Goal: Task Accomplishment & Management: Complete application form

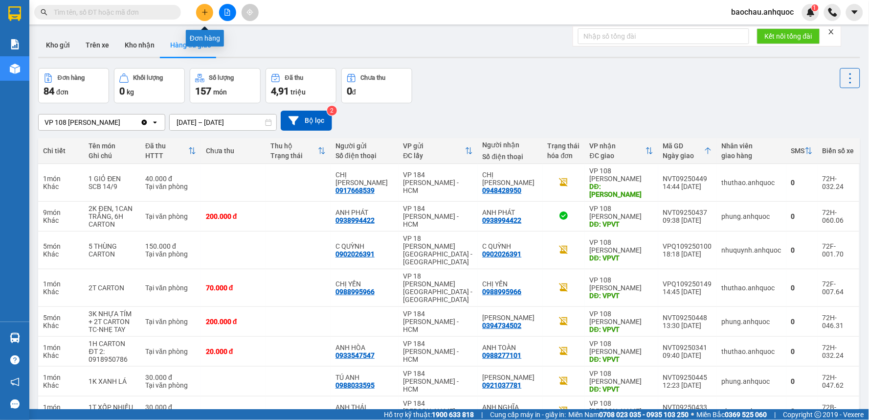
click at [199, 13] on button at bounding box center [204, 12] width 17 height 17
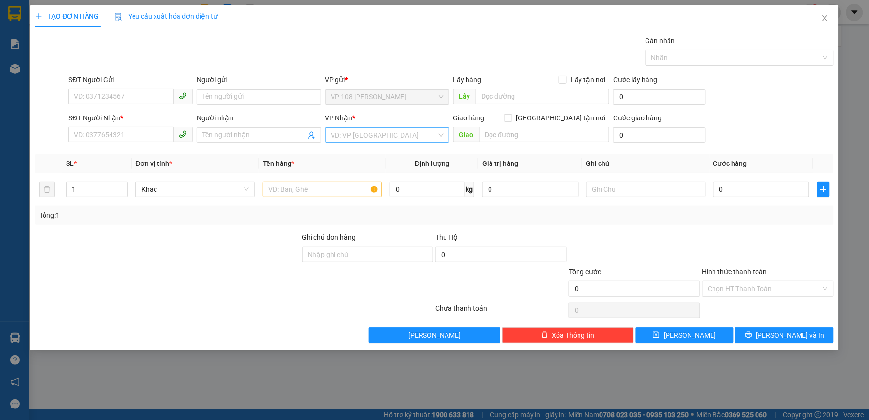
click at [363, 136] on input "search" at bounding box center [384, 135] width 106 height 15
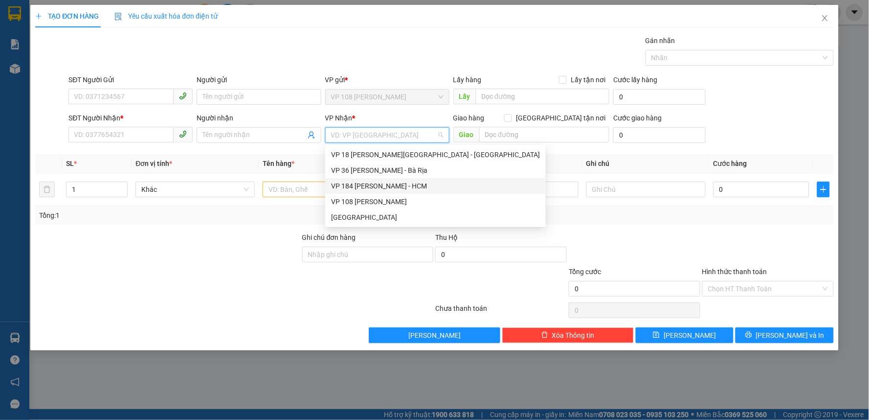
click at [395, 182] on div "VP 184 [PERSON_NAME] - HCM" at bounding box center [435, 186] width 209 height 11
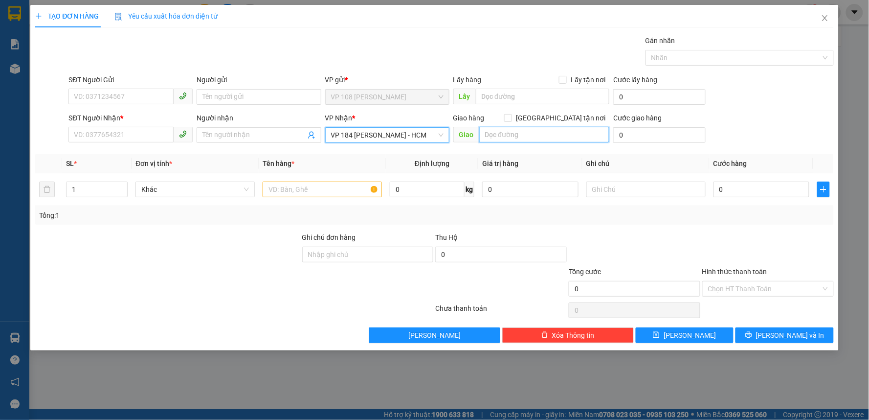
click at [539, 135] on input "text" at bounding box center [544, 135] width 131 height 16
type input "VPNVT"
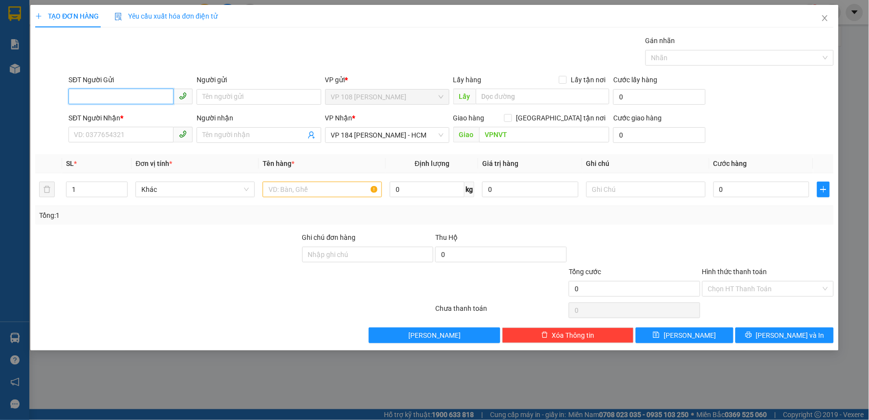
click at [148, 94] on input "SĐT Người Gửi" at bounding box center [120, 97] width 105 height 16
type input "8"
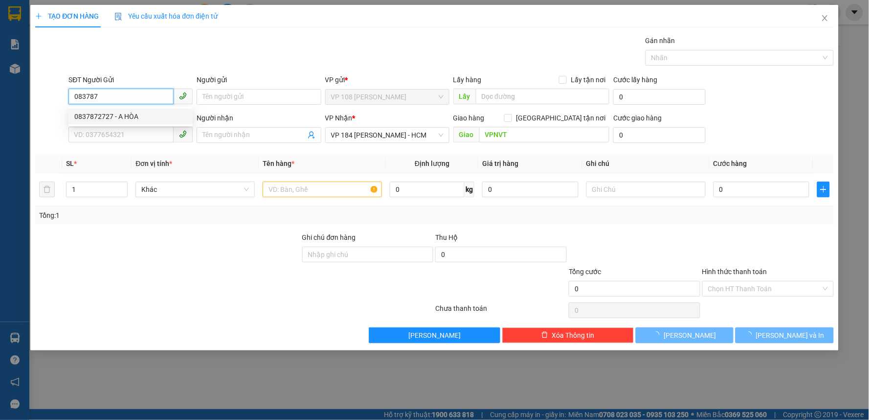
click at [145, 124] on div "0837872727 - A HÒA" at bounding box center [130, 117] width 124 height 16
type input "0837872727"
type input "A HÒA"
type input "30.000"
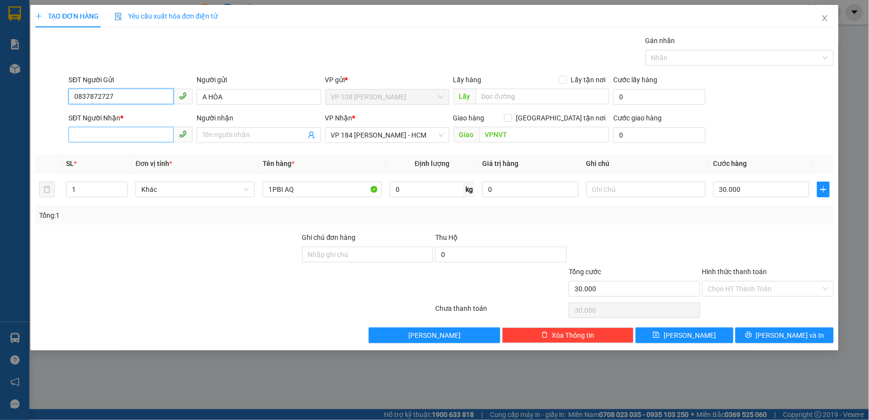
type input "0837872727"
click at [114, 139] on input "SĐT Người Nhận *" at bounding box center [120, 135] width 105 height 16
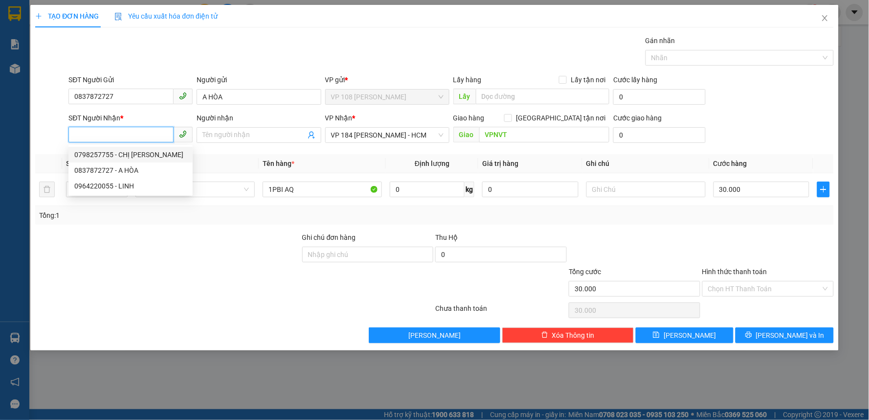
click at [121, 149] on div "0798257755 - CHỊ [PERSON_NAME]" at bounding box center [130, 154] width 113 height 11
type input "0798257755"
type input "CHỊ [PERSON_NAME]"
type input "VP NVT"
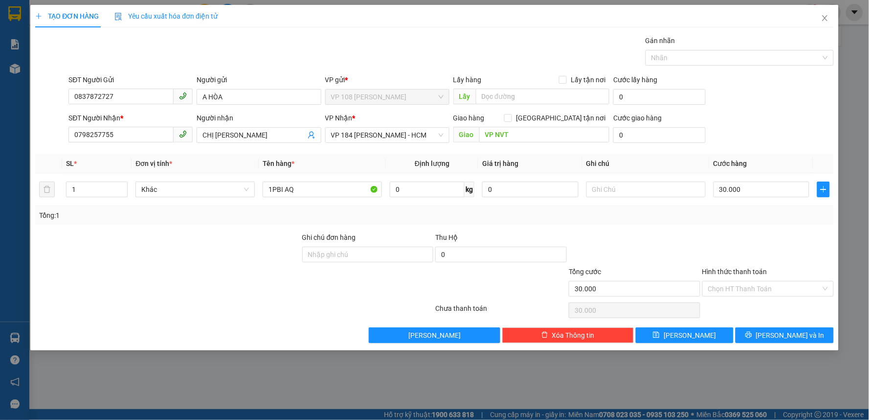
click at [129, 232] on div at bounding box center [167, 249] width 267 height 34
drag, startPoint x: 339, startPoint y: 196, endPoint x: 250, endPoint y: 203, distance: 88.3
click at [251, 203] on tr "1 Khác 1PBI AQ 0 kg 0 30.000" at bounding box center [434, 189] width 799 height 33
type input "1 BỊCH THUỐC"
click at [749, 197] on input "30.000" at bounding box center [762, 189] width 96 height 16
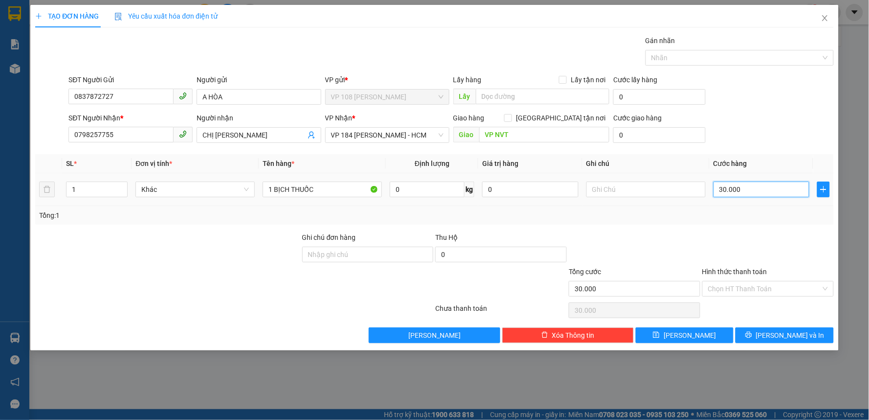
type input "2"
type input "20"
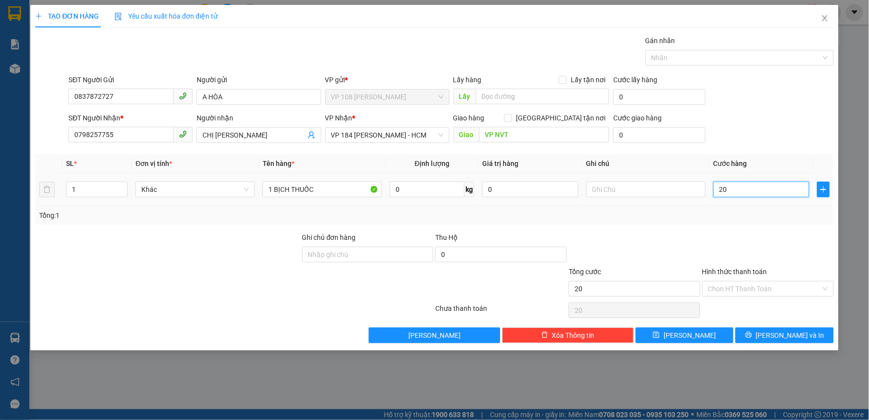
type input "200"
type input "2.000"
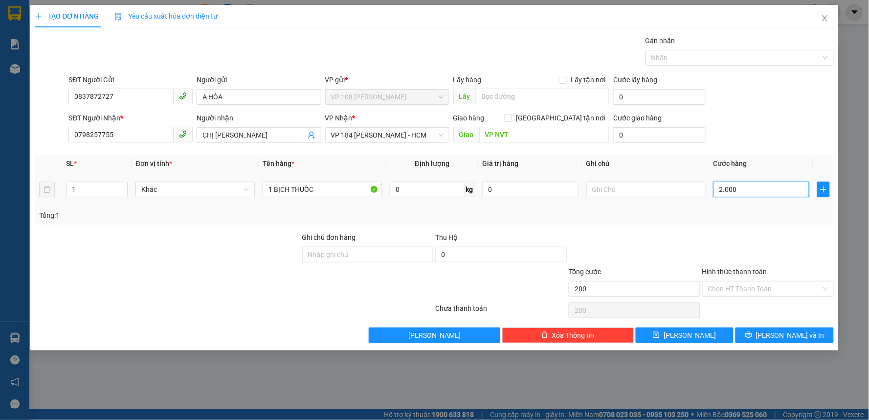
type input "2.000"
type input "20.000"
drag, startPoint x: 734, startPoint y: 290, endPoint x: 736, endPoint y: 279, distance: 11.5
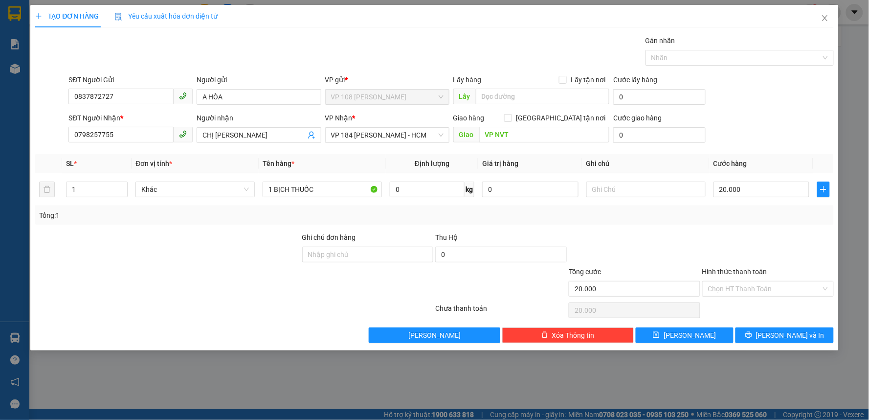
click at [738, 282] on input "Hình thức thanh toán" at bounding box center [764, 288] width 113 height 15
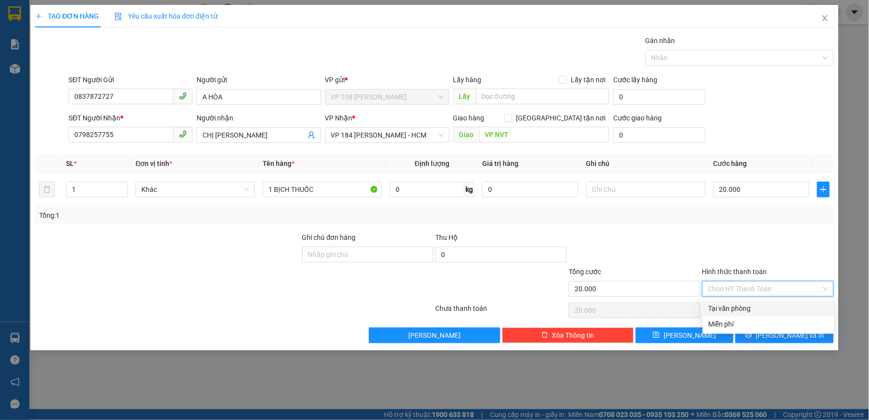
click at [736, 301] on div "Tại văn phòng" at bounding box center [769, 308] width 132 height 16
type input "0"
click at [767, 331] on button "[PERSON_NAME] và In" at bounding box center [785, 335] width 98 height 16
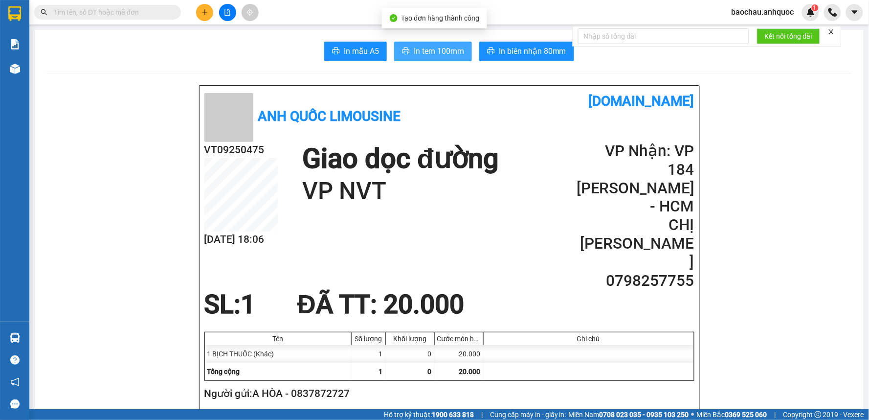
click at [407, 50] on button "In tem 100mm" at bounding box center [433, 52] width 78 height 20
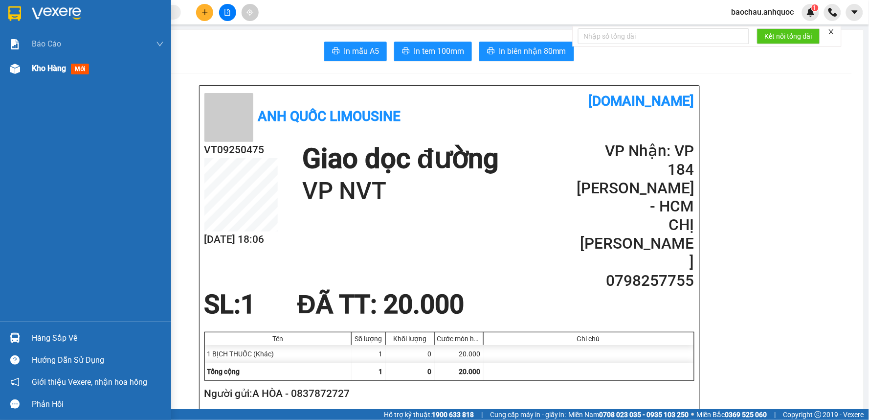
click at [7, 64] on div at bounding box center [14, 68] width 17 height 17
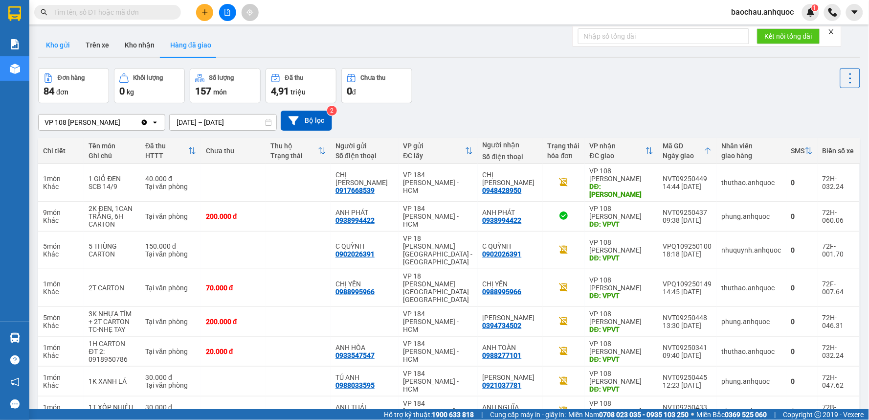
click at [69, 51] on button "Kho gửi" at bounding box center [58, 44] width 40 height 23
